Goal: Entertainment & Leisure: Browse casually

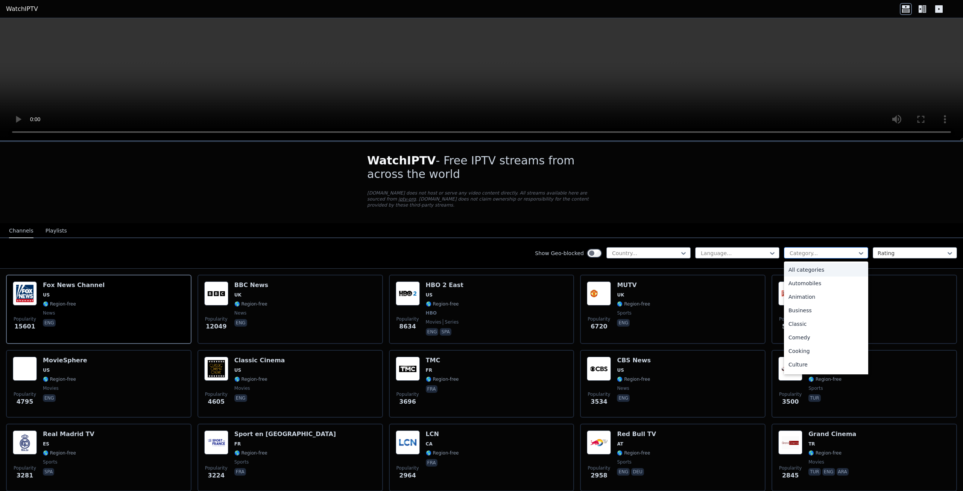
click at [818, 249] on div at bounding box center [823, 253] width 68 height 8
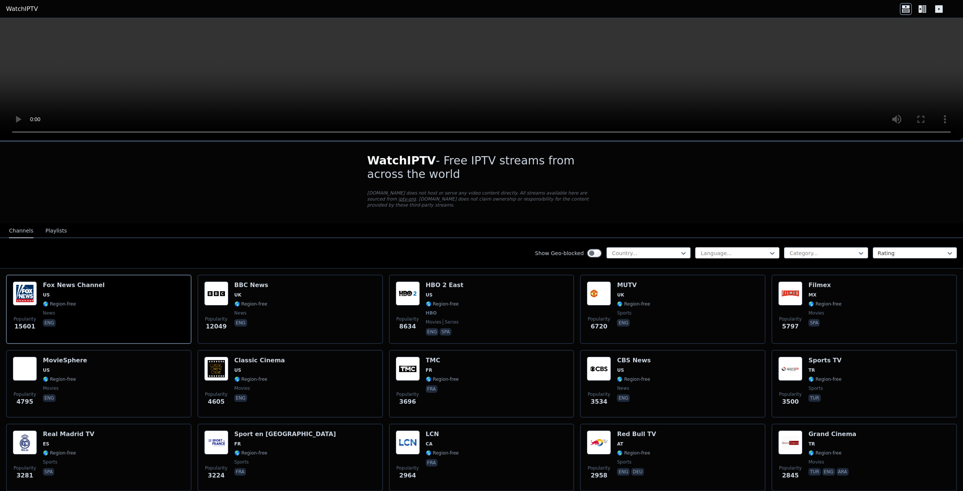
click at [731, 249] on div at bounding box center [734, 253] width 68 height 8
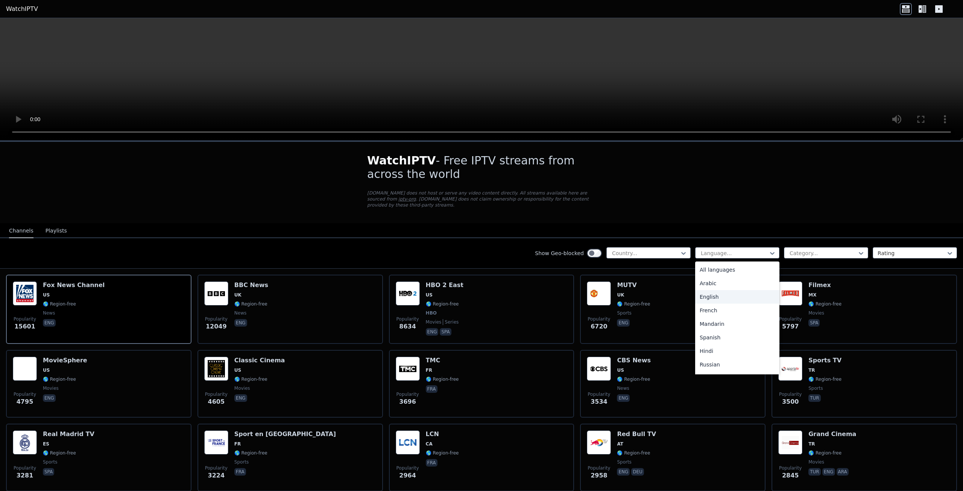
click at [729, 290] on div "English" at bounding box center [737, 297] width 84 height 14
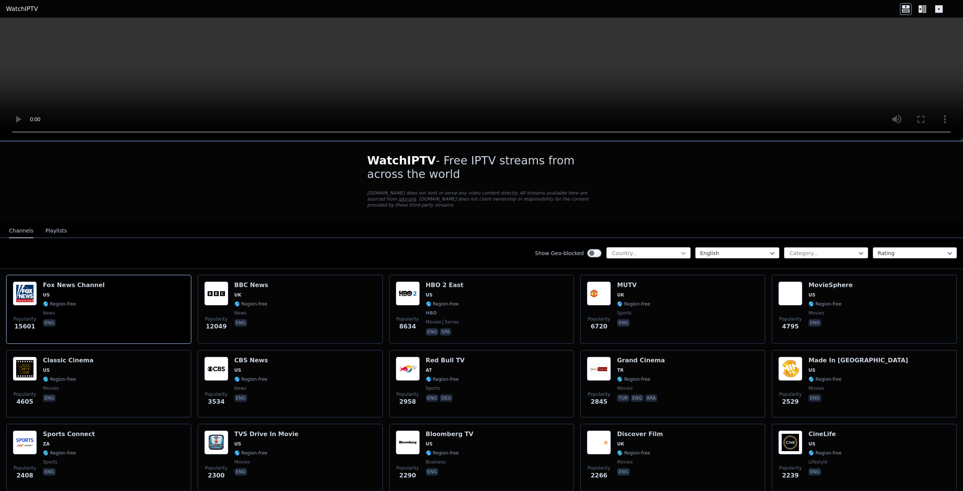
click at [680, 249] on icon at bounding box center [684, 253] width 8 height 8
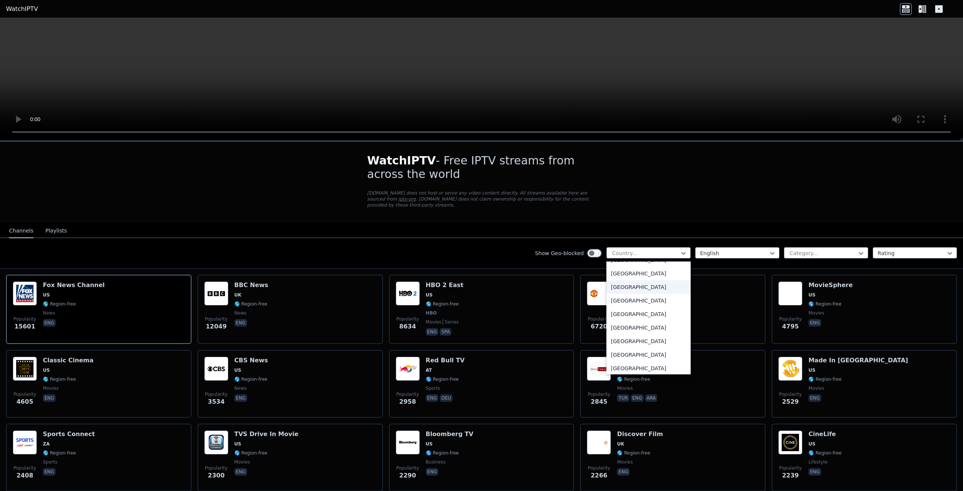
scroll to position [2633, 0]
click at [653, 292] on div "[GEOGRAPHIC_DATA]" at bounding box center [648, 299] width 84 height 14
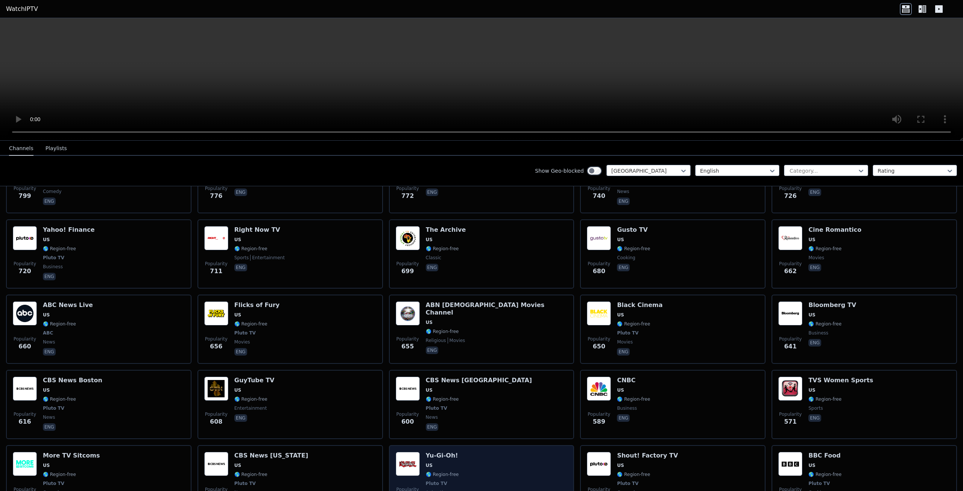
scroll to position [940, 0]
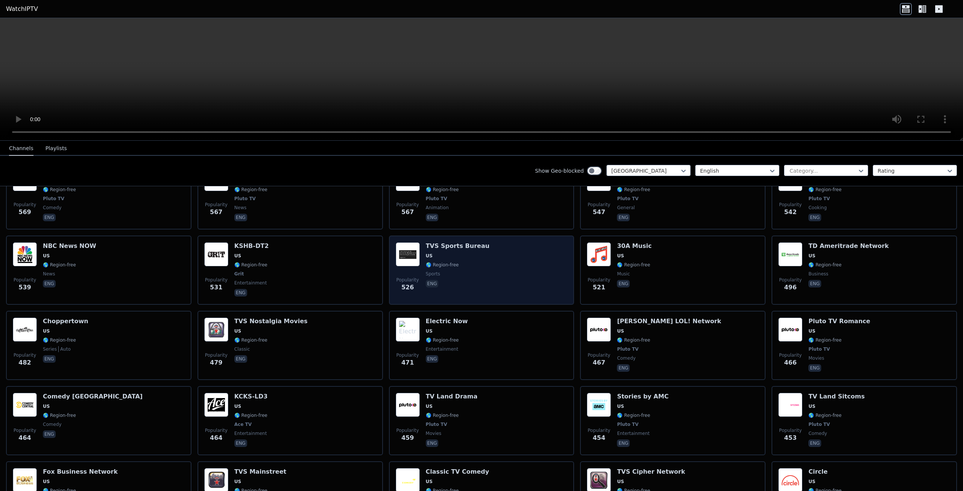
click at [507, 273] on div "Popularity 526 TVS Sports Bureau US 🌎 Region-free sports eng" at bounding box center [482, 270] width 172 height 56
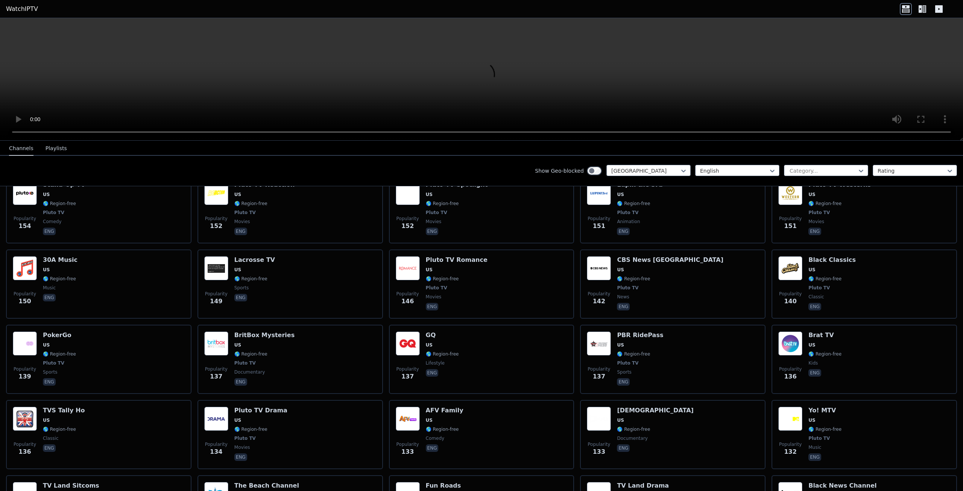
scroll to position [2370, 0]
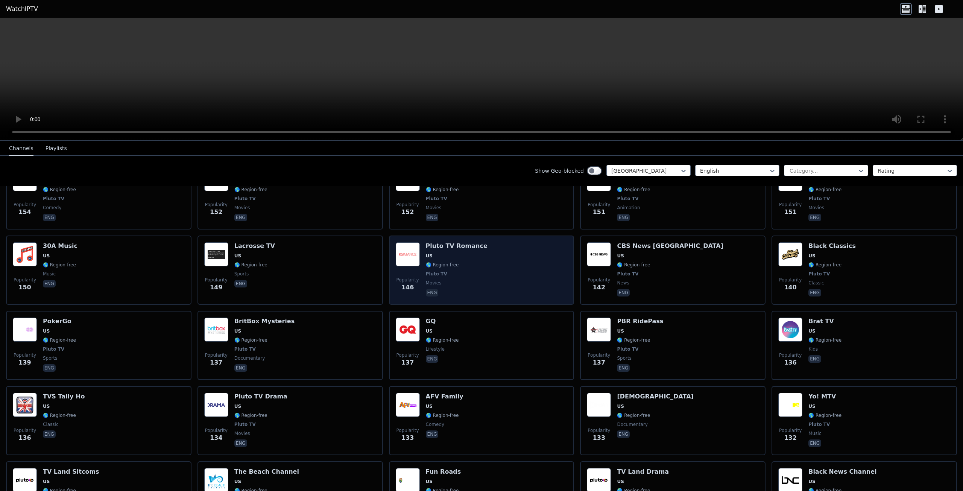
click at [507, 264] on div "Popularity 146 Pluto TV Romance US 🌎 Region-free Pluto TV movies eng" at bounding box center [482, 270] width 172 height 56
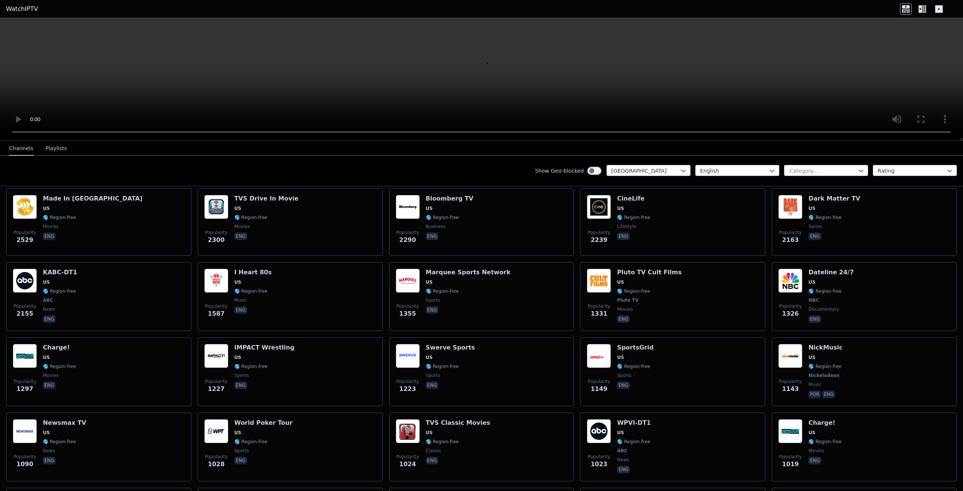
scroll to position [0, 0]
